Goal: Find specific page/section: Find specific page/section

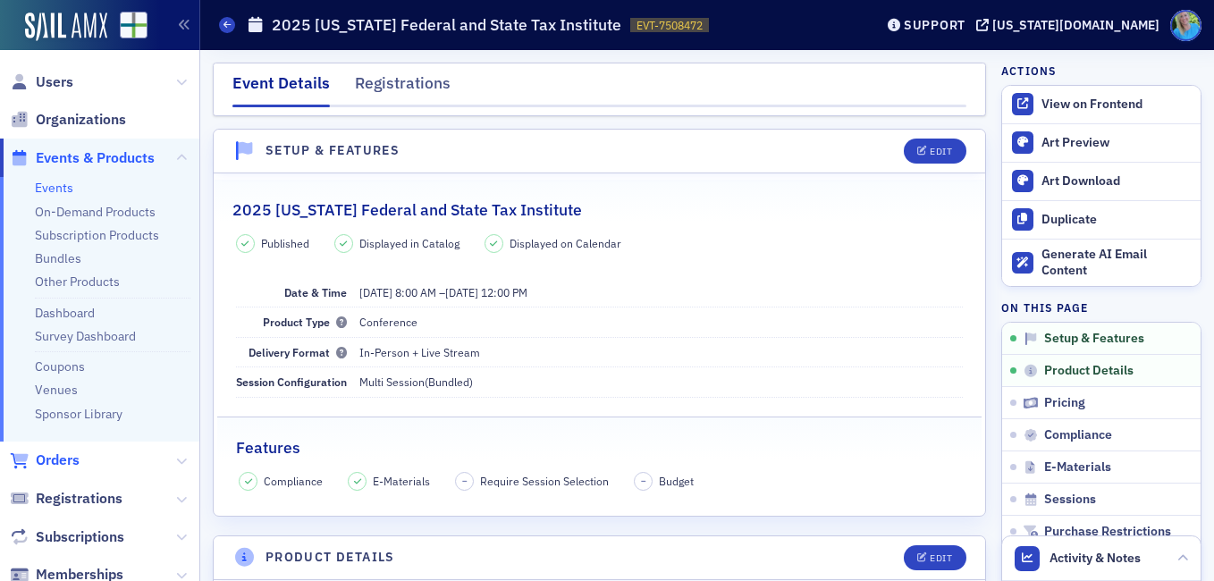
click at [70, 459] on span "Orders" at bounding box center [58, 461] width 44 height 20
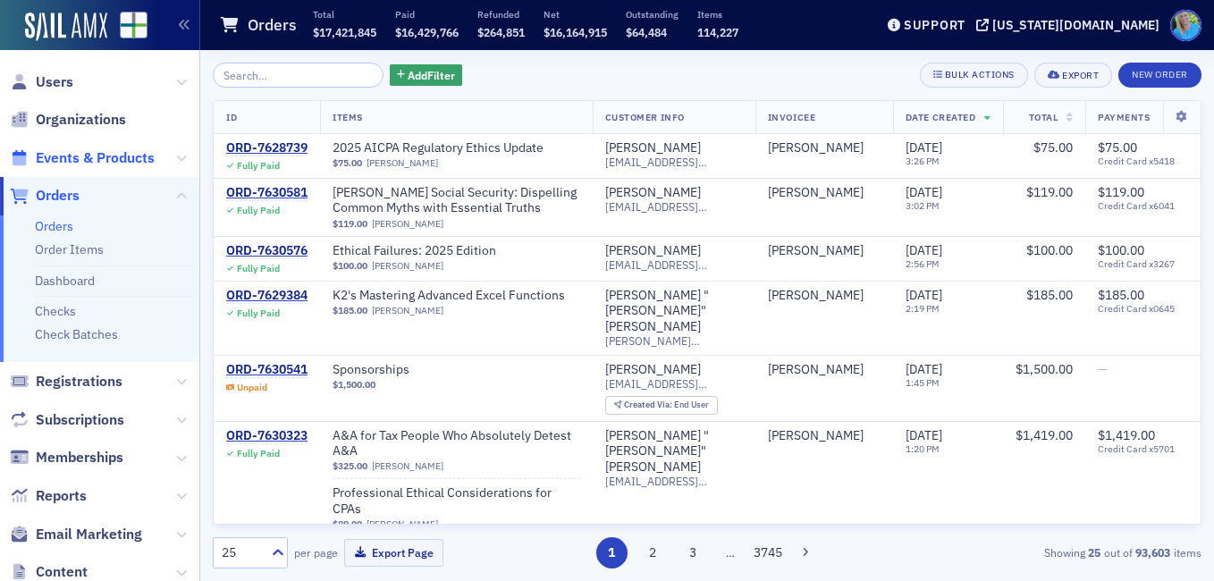
click at [118, 157] on span "Events & Products" at bounding box center [95, 158] width 119 height 20
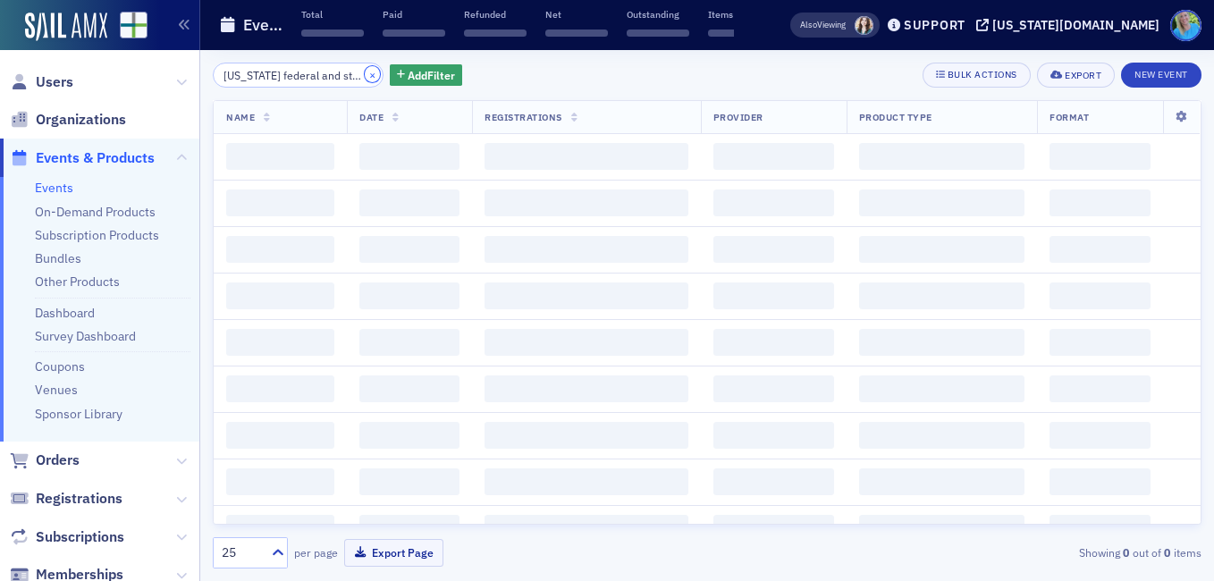
click at [365, 72] on button "×" at bounding box center [373, 74] width 16 height 16
click at [348, 72] on input "search" at bounding box center [298, 75] width 171 height 25
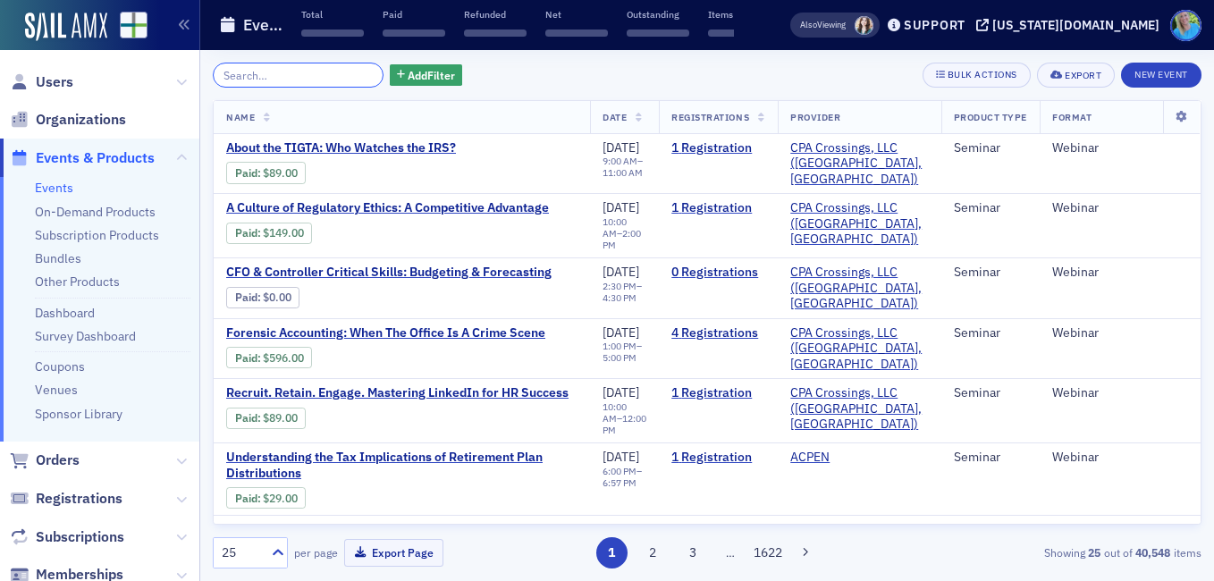
click at [305, 78] on input "search" at bounding box center [298, 75] width 171 height 25
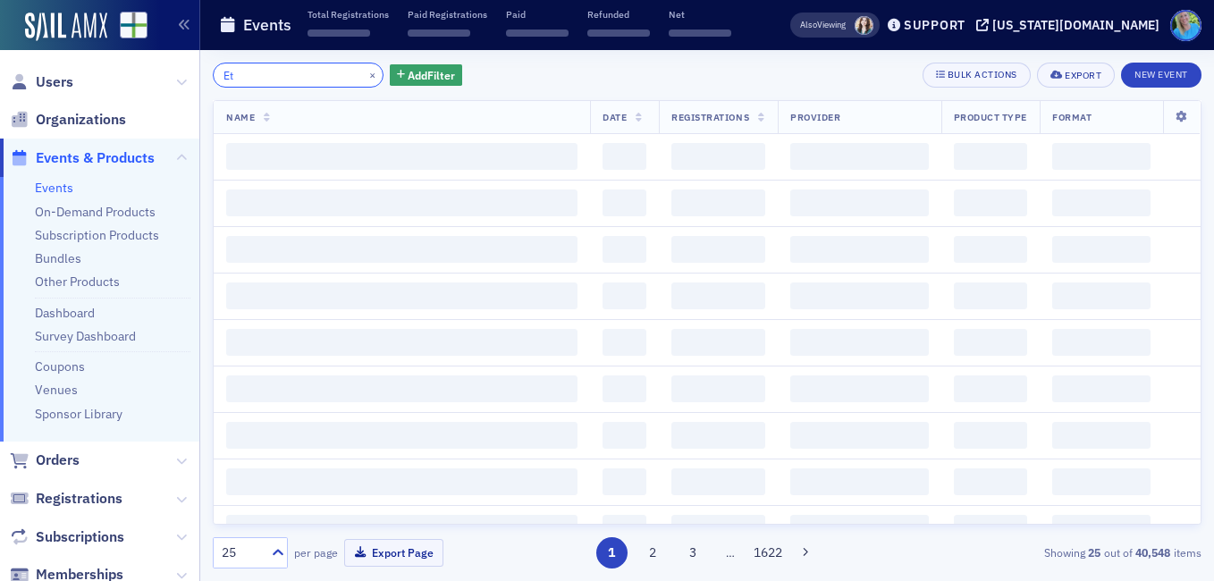
type input "E"
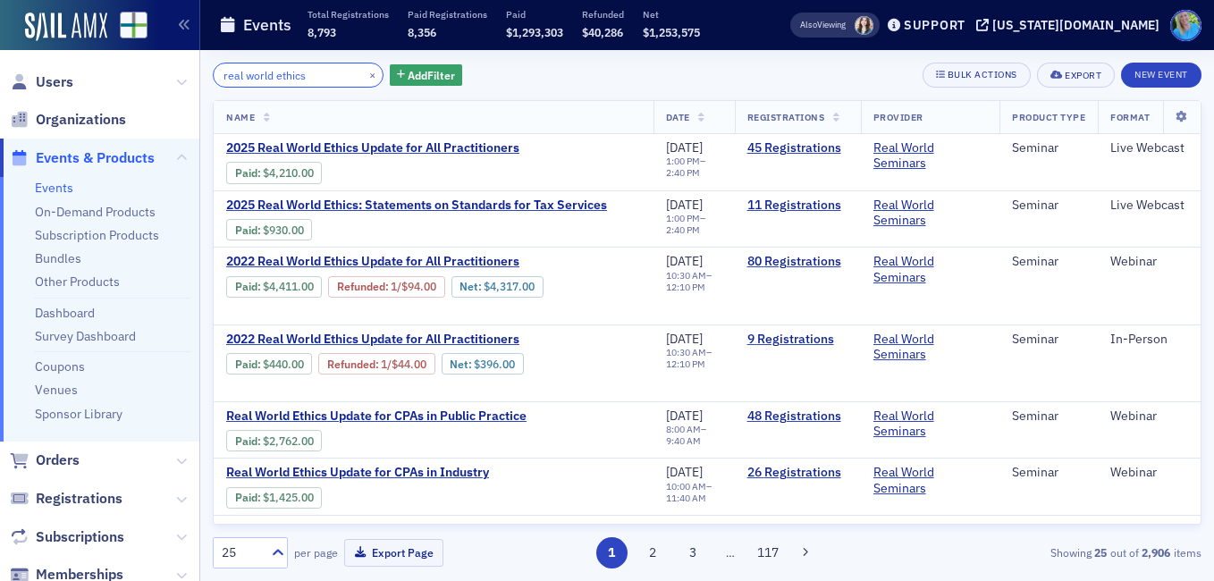
type input "real world ethics"
click at [365, 80] on button "×" at bounding box center [373, 74] width 16 height 16
